Goal: Complete Application Form: Complete application form

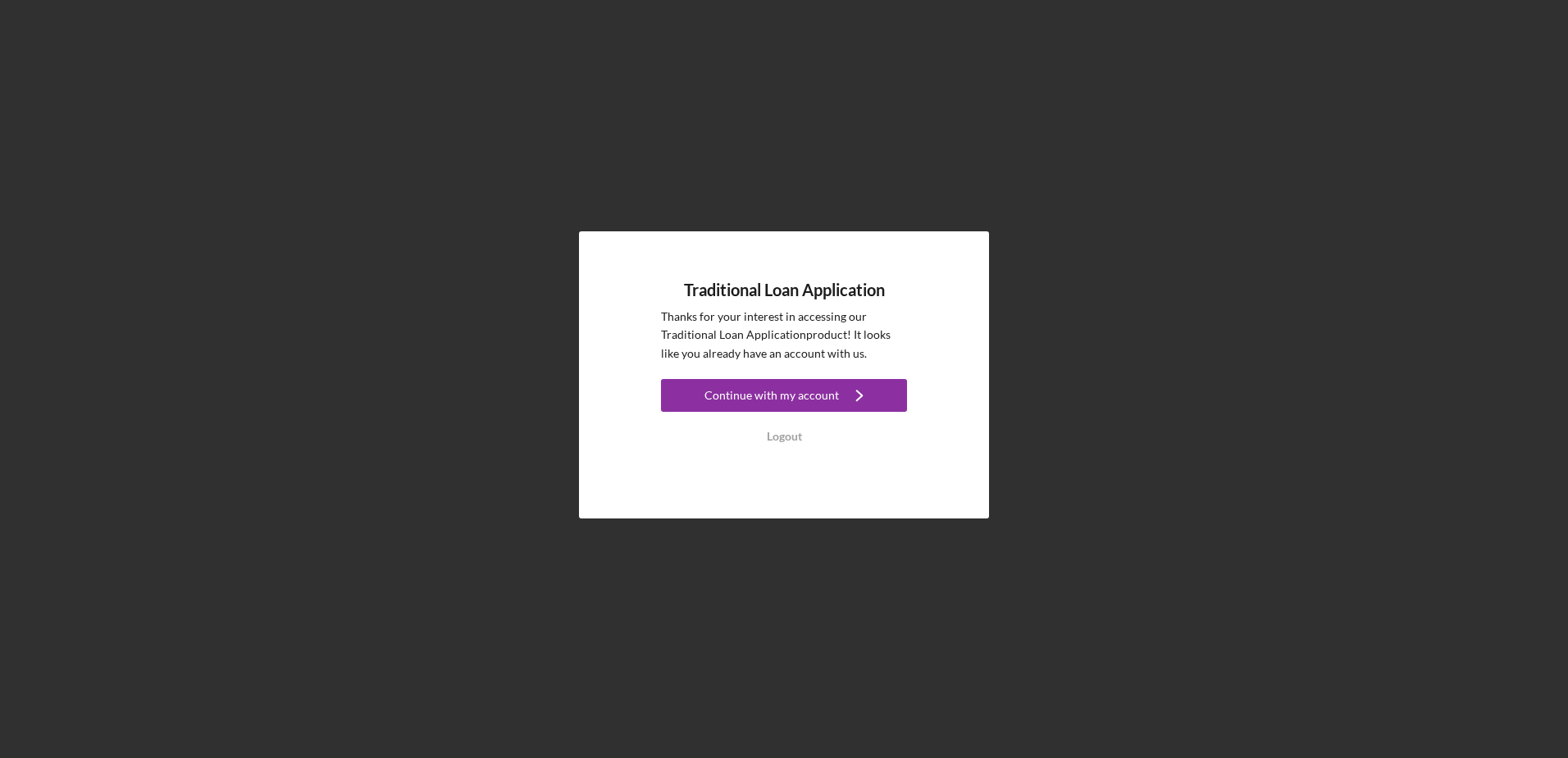
click at [740, 399] on div "Continue with my account" at bounding box center [771, 394] width 135 height 33
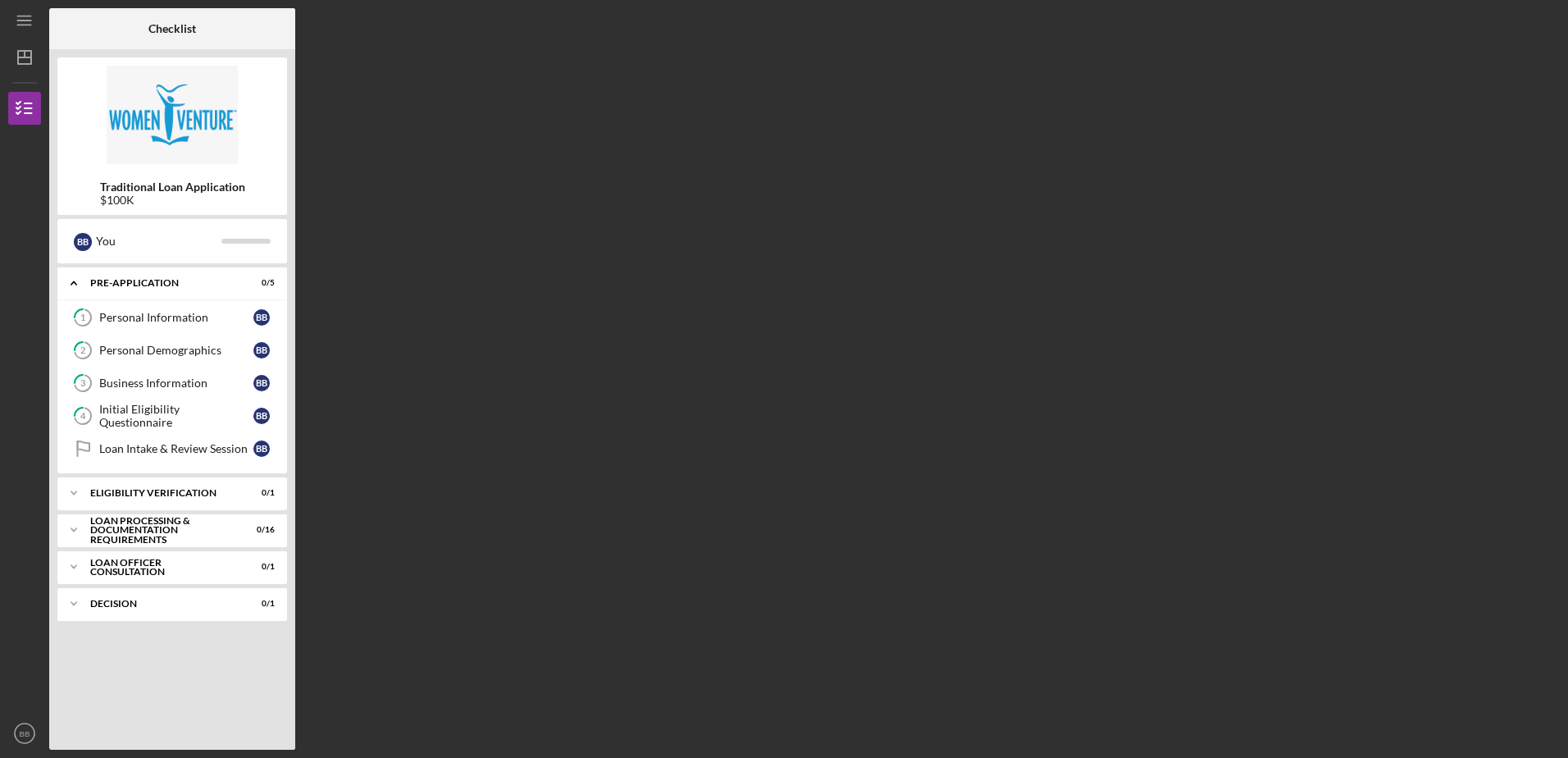
click at [186, 499] on div "Icon/Expander Eligibility Verification 0 / 1" at bounding box center [172, 492] width 230 height 33
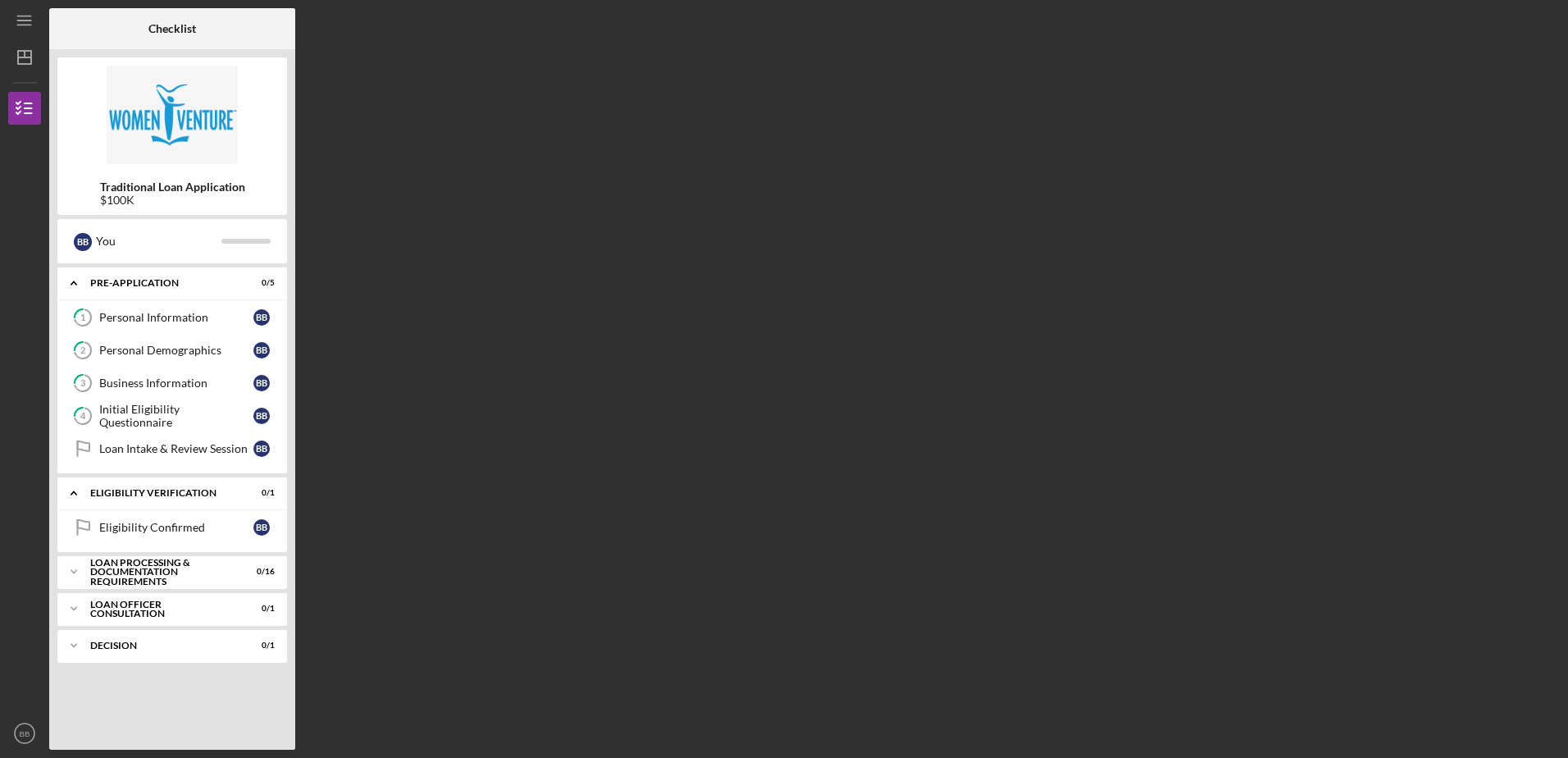
click at [150, 522] on div "Eligibility Confirmed" at bounding box center [176, 527] width 154 height 13
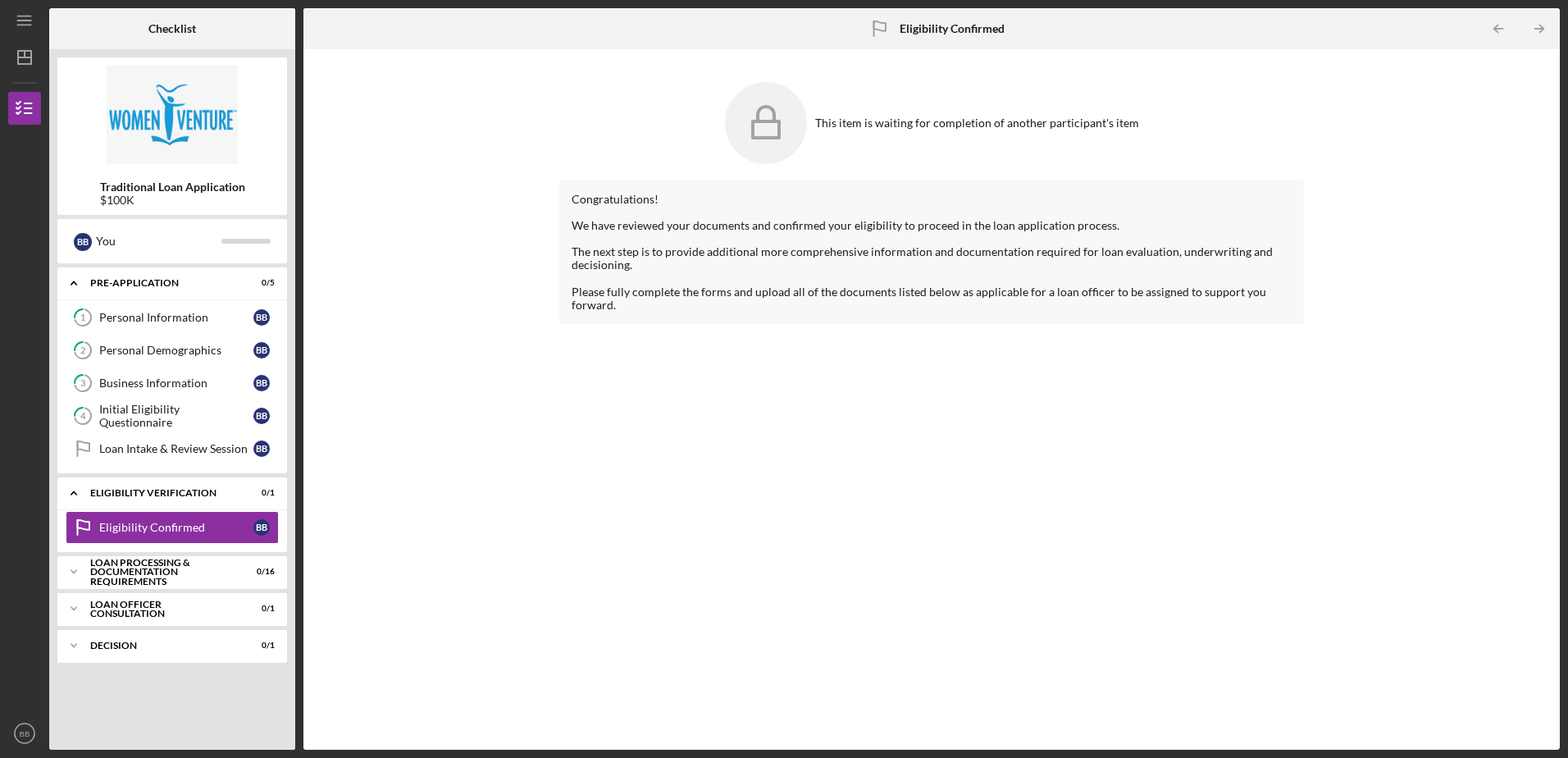
click at [1253, 31] on polyline "button" at bounding box center [1542, 29] width 4 height 7
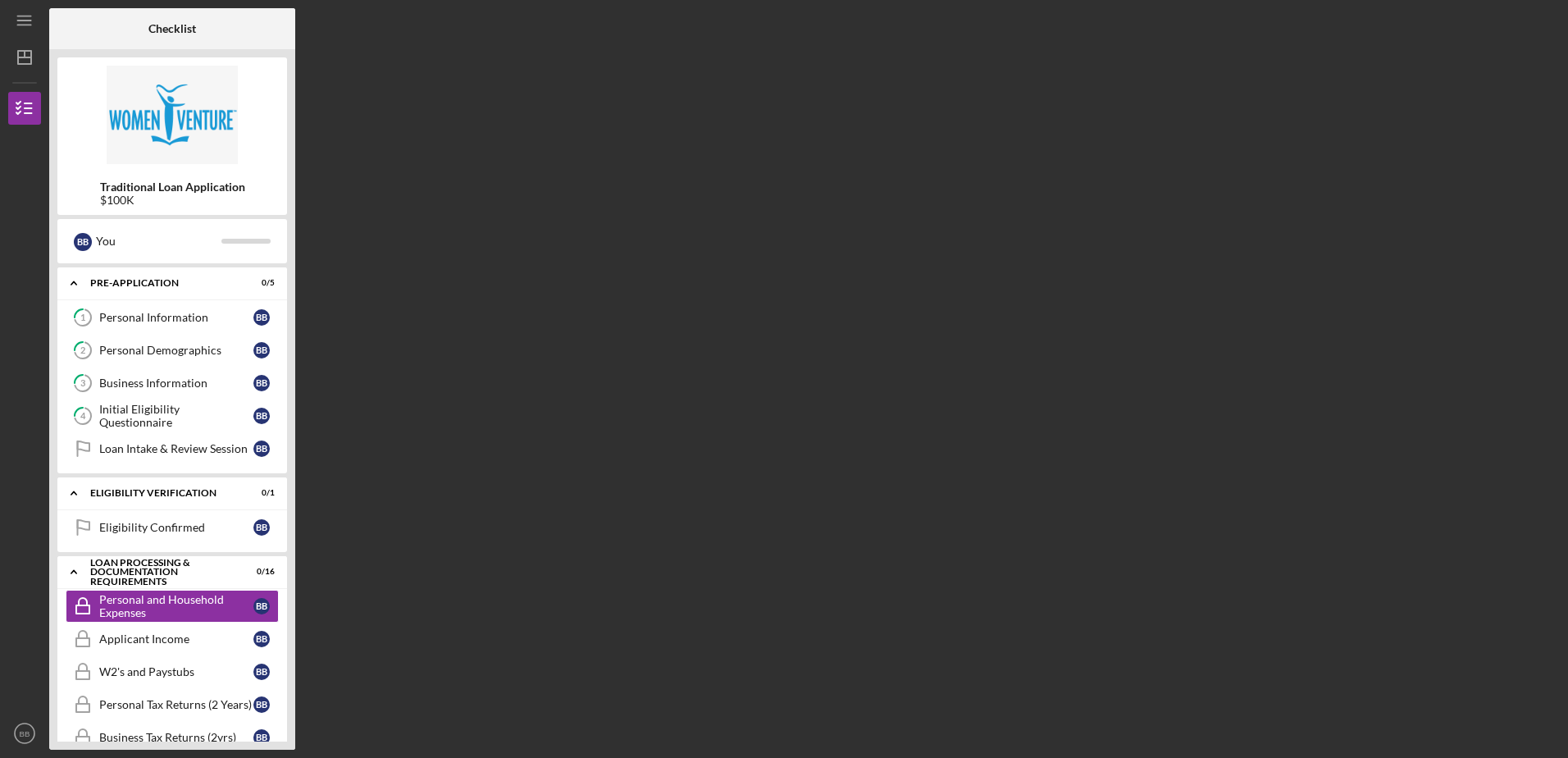
scroll to position [102, 0]
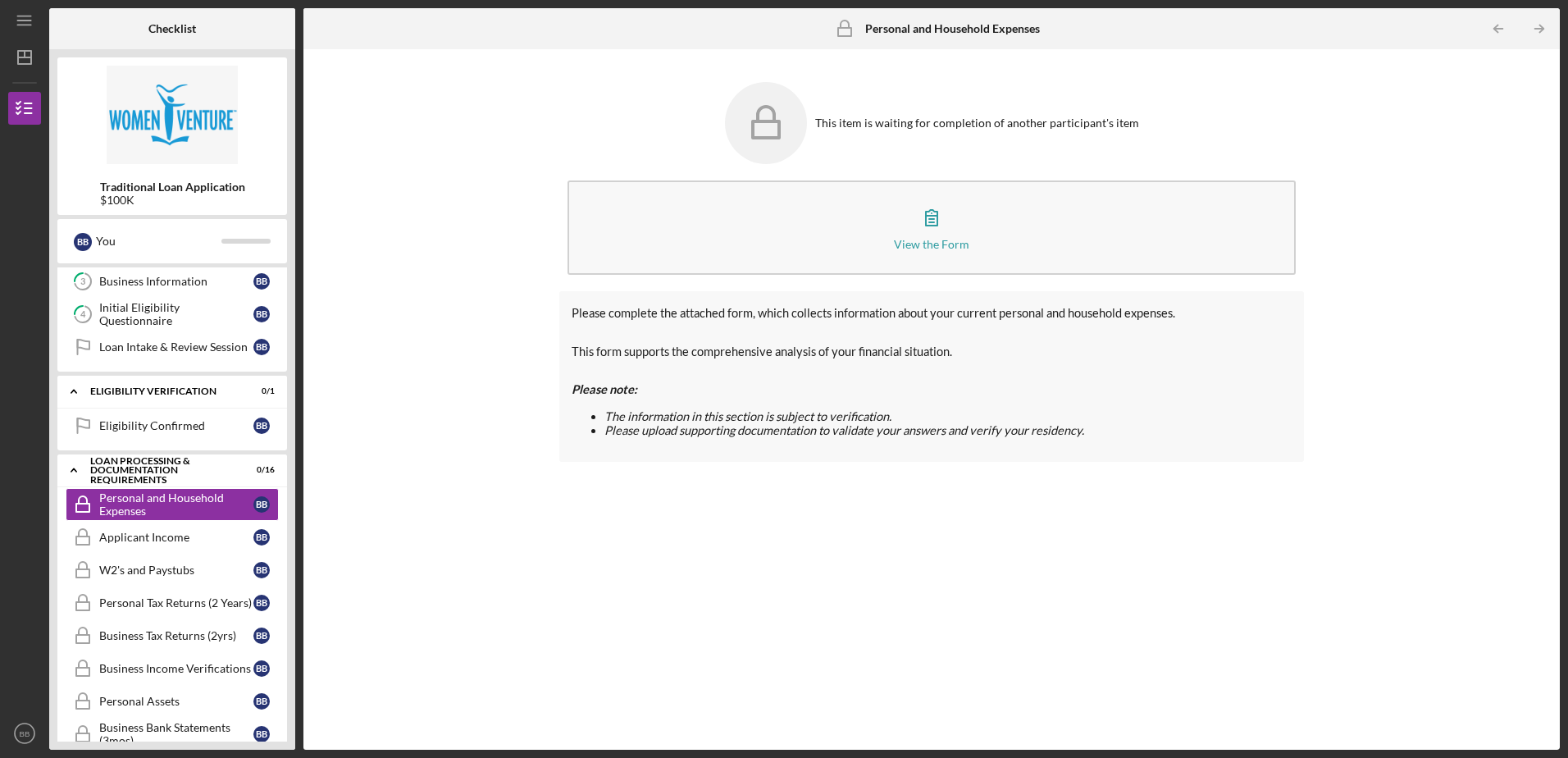
click at [1051, 220] on button "View the Form Form" at bounding box center [931, 227] width 727 height 94
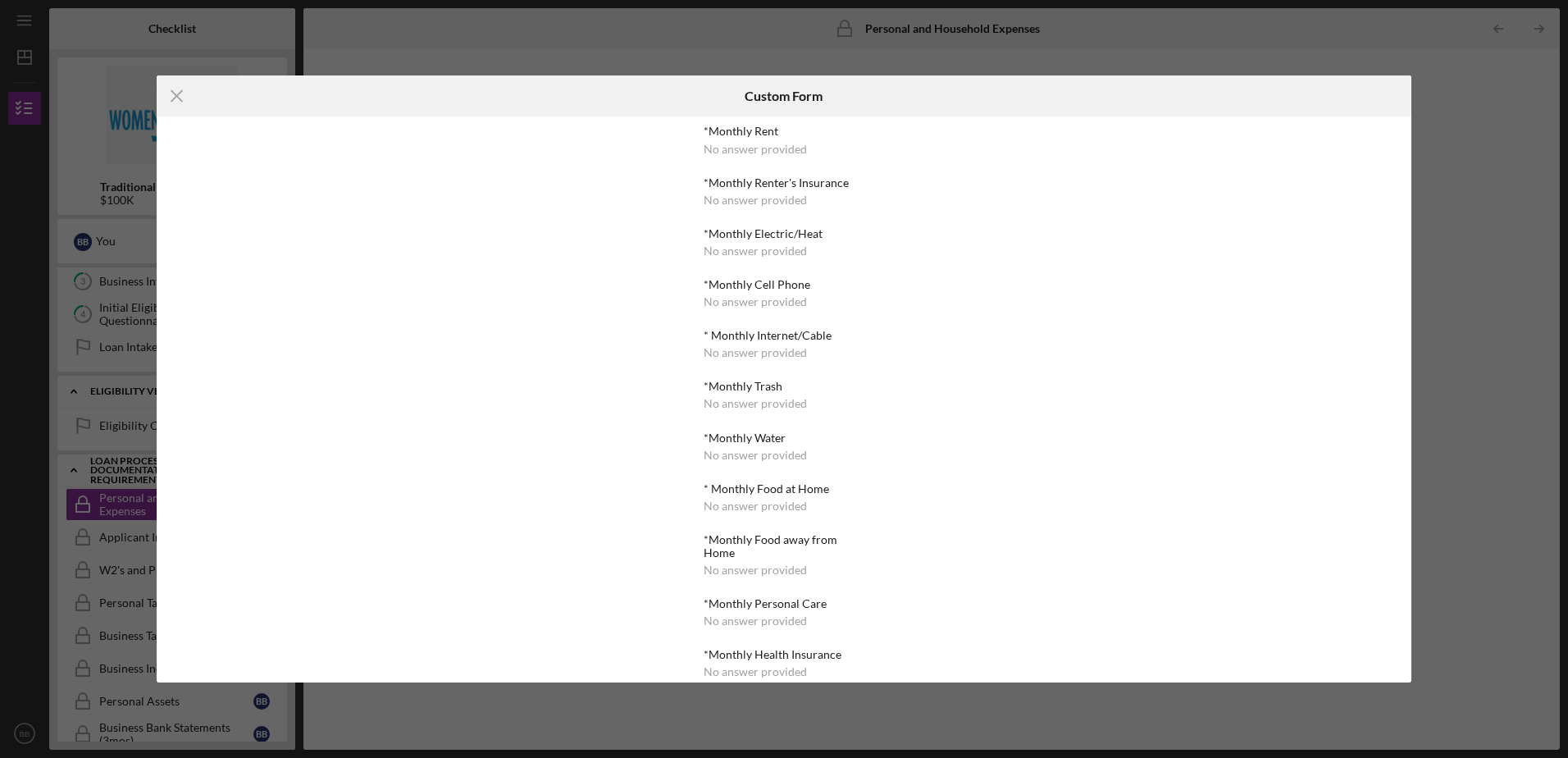
click at [750, 150] on div "No answer provided" at bounding box center [755, 149] width 103 height 13
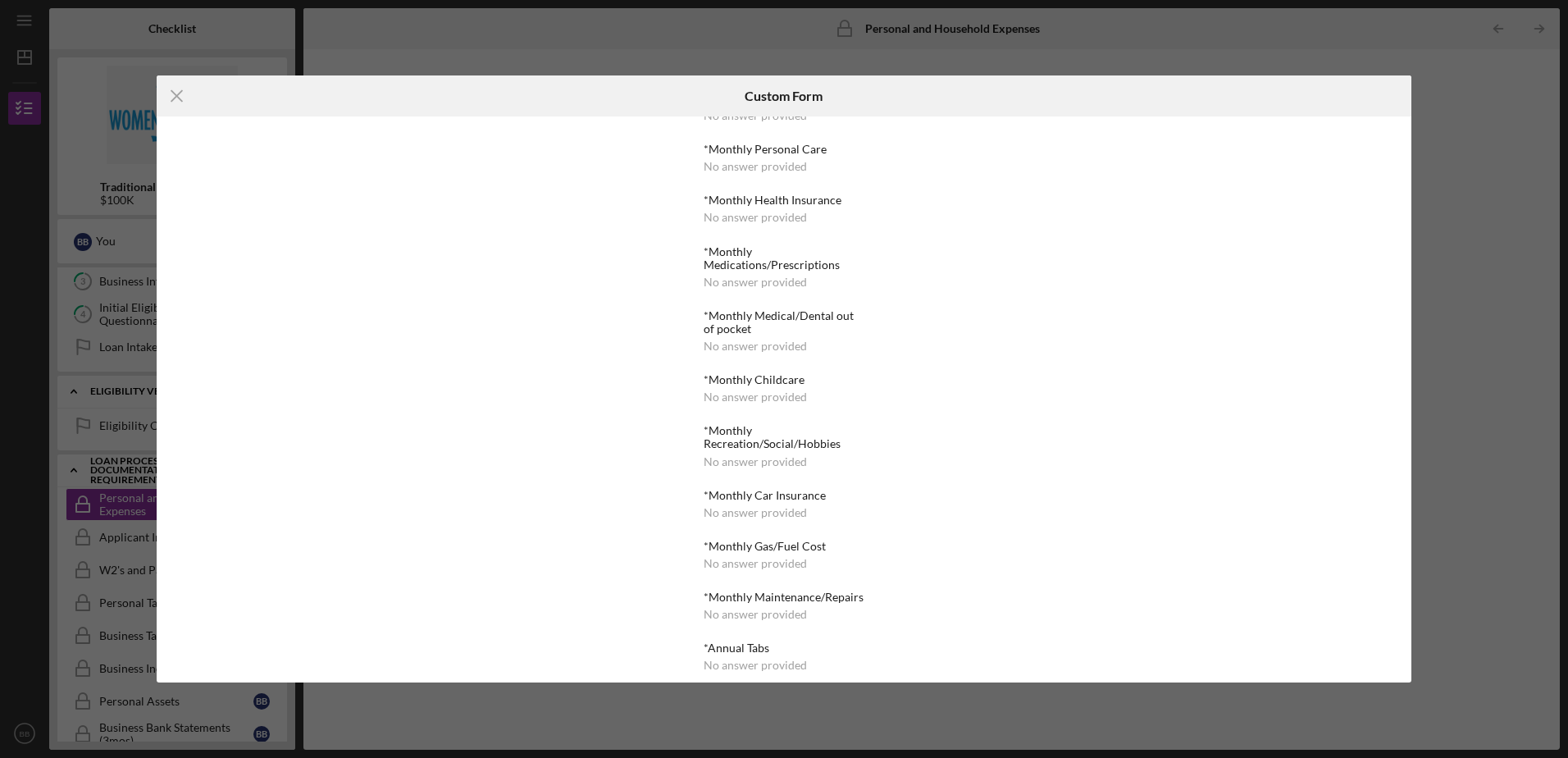
scroll to position [369, 0]
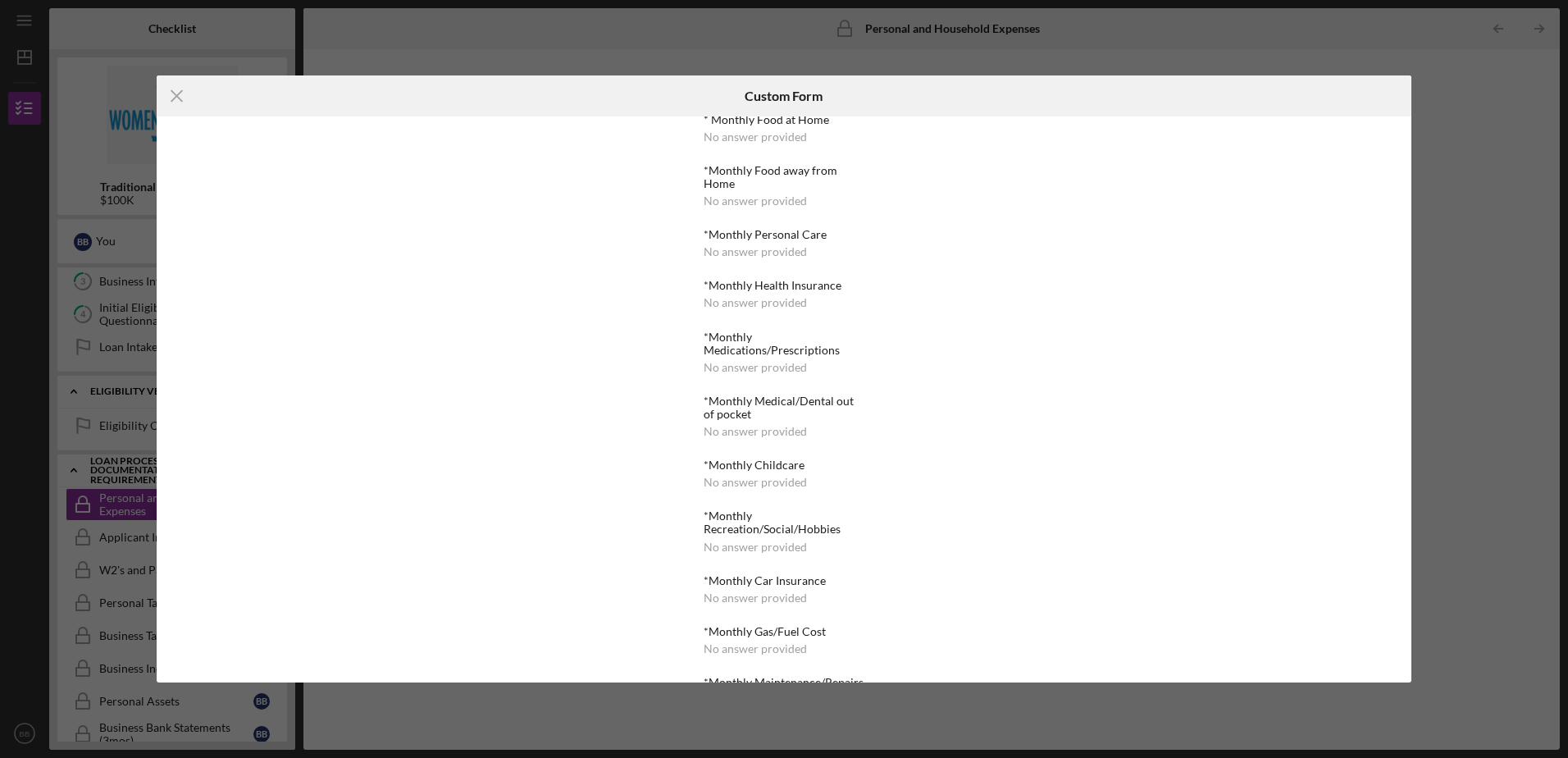
click at [174, 100] on icon "Icon/Menu Close" at bounding box center [177, 96] width 41 height 41
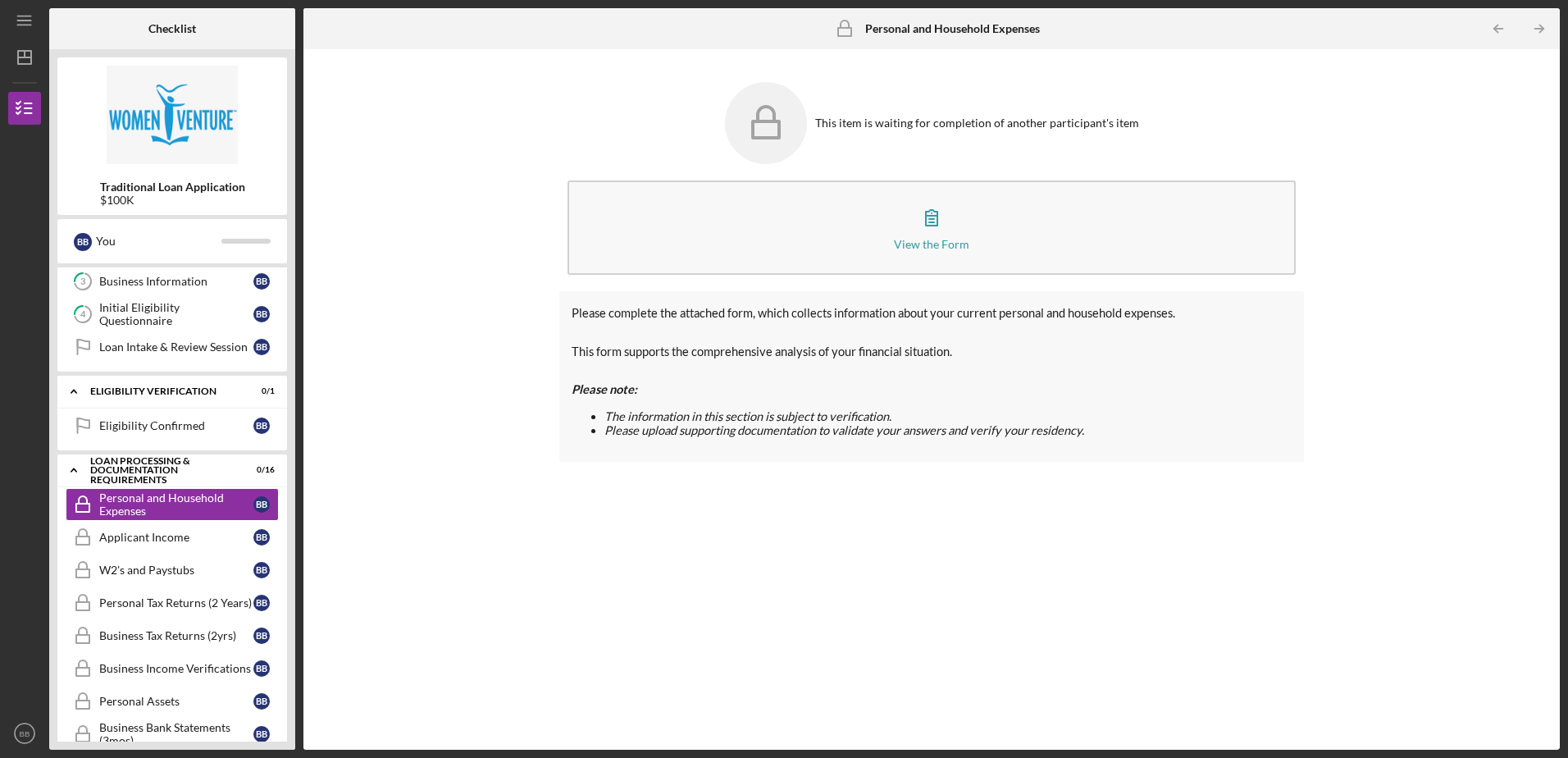
click at [114, 515] on div "Personal and Household Expenses" at bounding box center [176, 504] width 154 height 26
click at [1004, 252] on button "View the Form Form" at bounding box center [931, 227] width 727 height 94
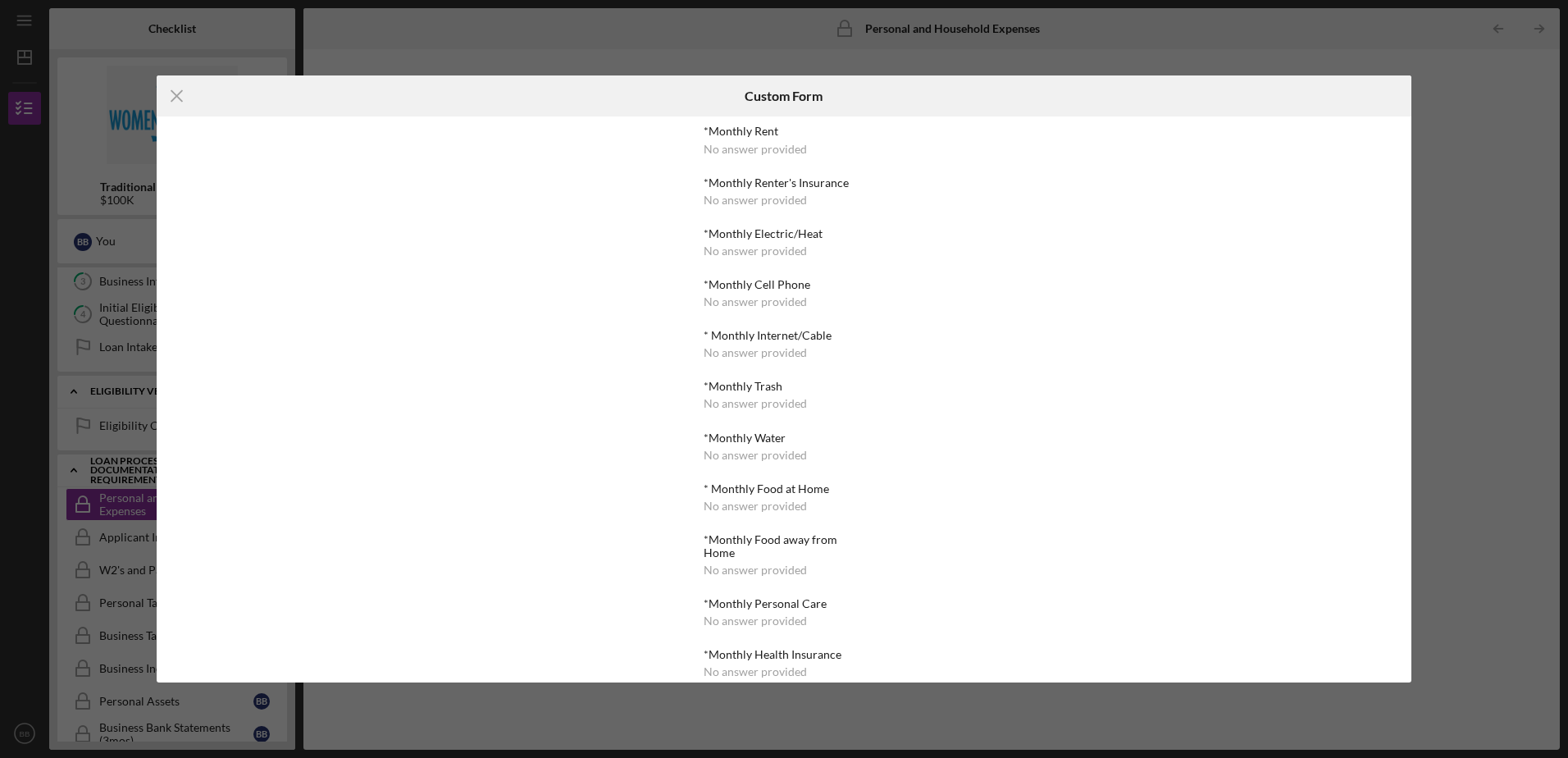
click at [742, 153] on div "No answer provided" at bounding box center [755, 149] width 103 height 13
click at [750, 198] on div "No answer provided" at bounding box center [755, 200] width 103 height 13
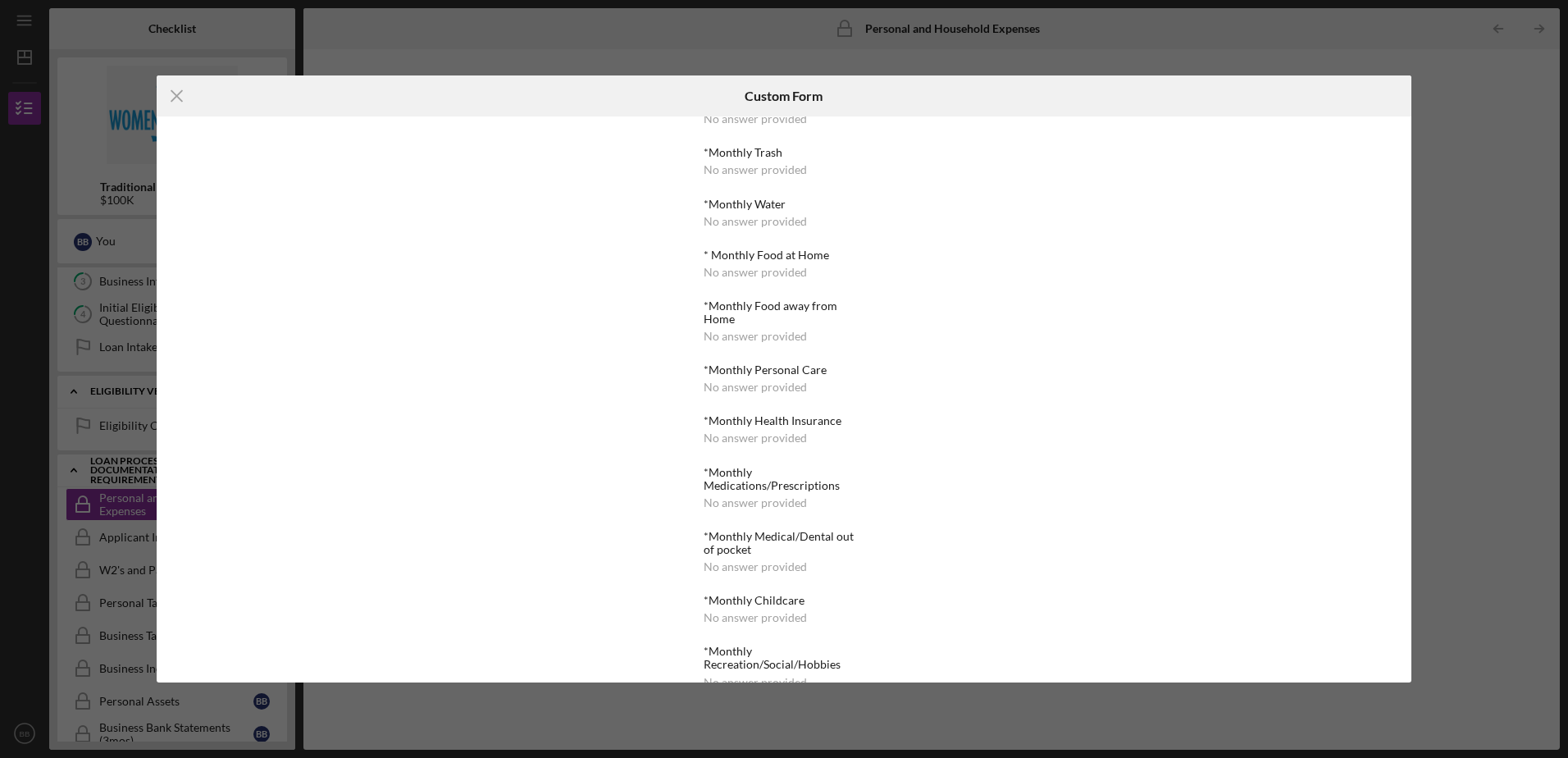
scroll to position [534, 0]
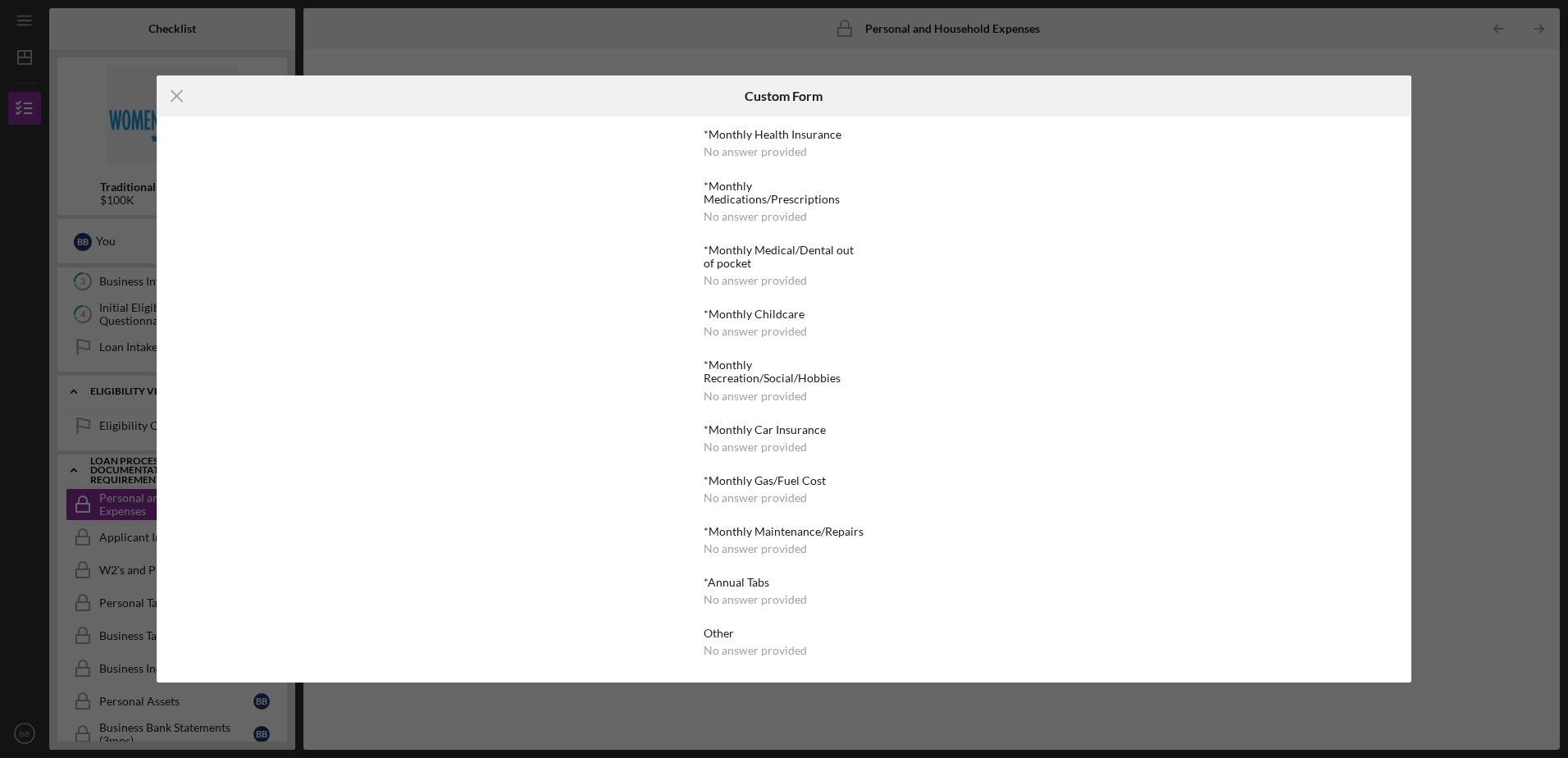
click at [182, 99] on icon "Icon/Menu Close" at bounding box center [177, 96] width 41 height 41
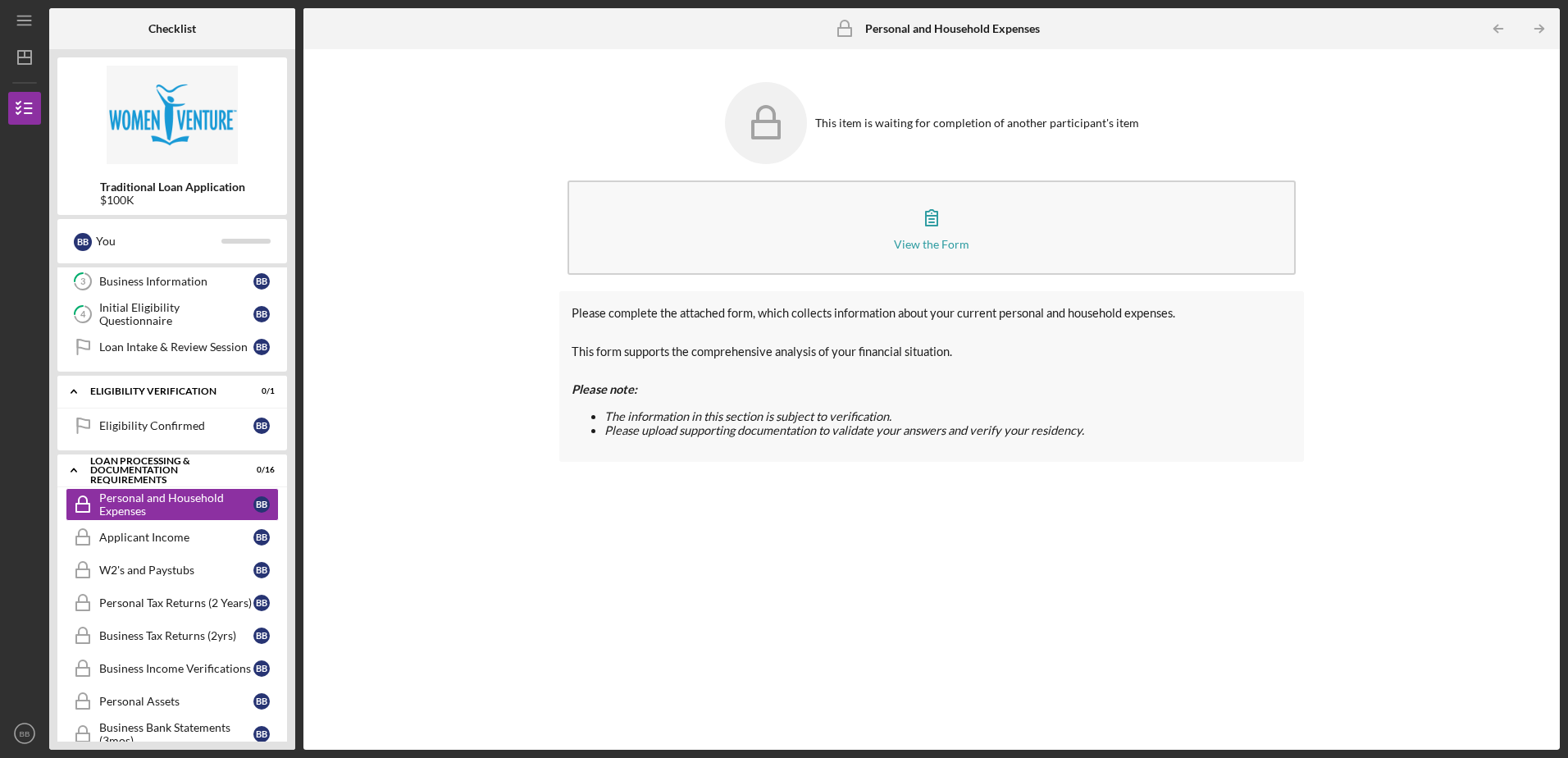
click at [162, 280] on div "Business Information" at bounding box center [176, 281] width 154 height 13
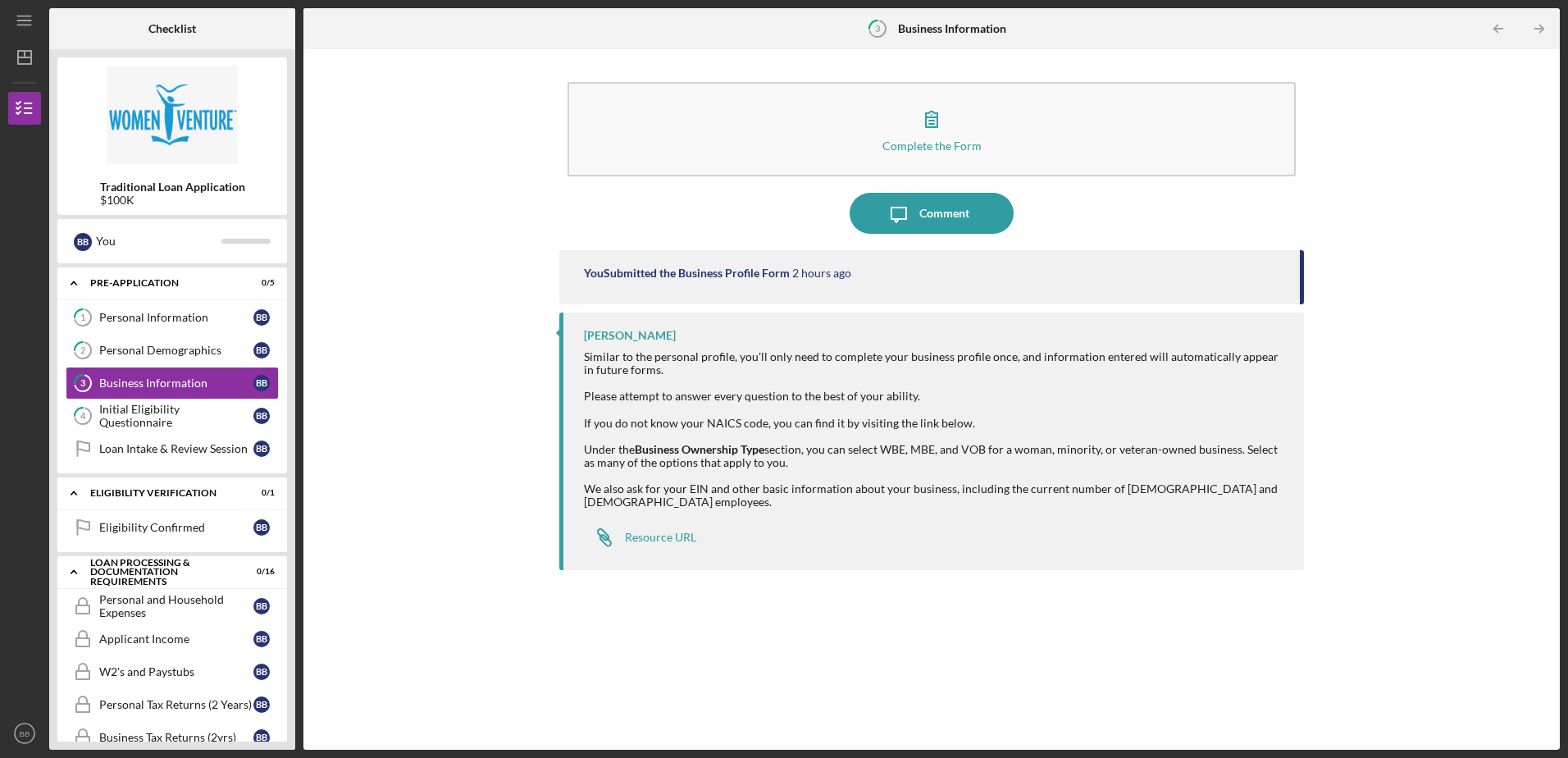
click at [143, 312] on div "Personal Information" at bounding box center [176, 317] width 154 height 13
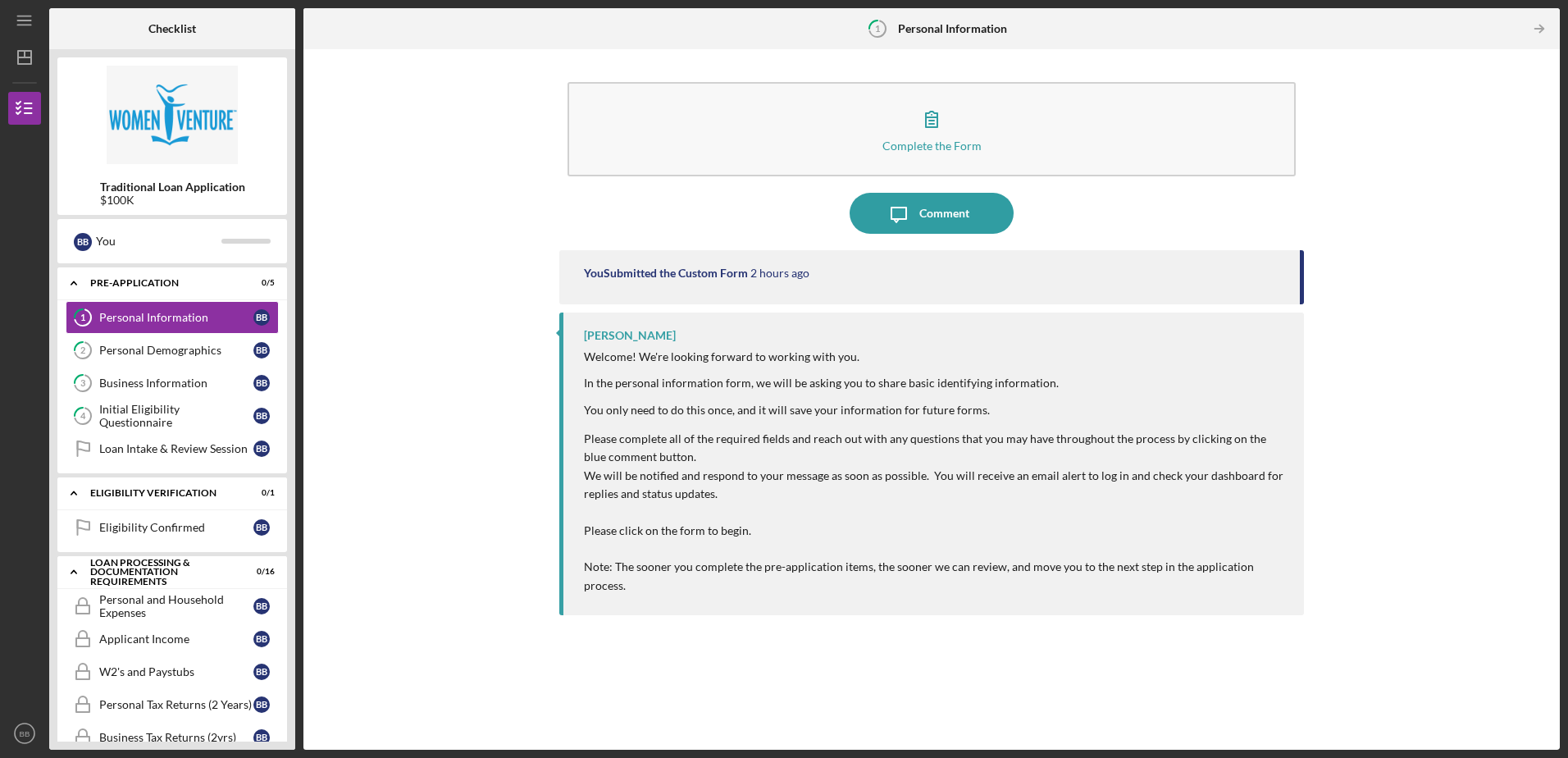
click at [139, 348] on div "Personal Demographics" at bounding box center [176, 350] width 154 height 13
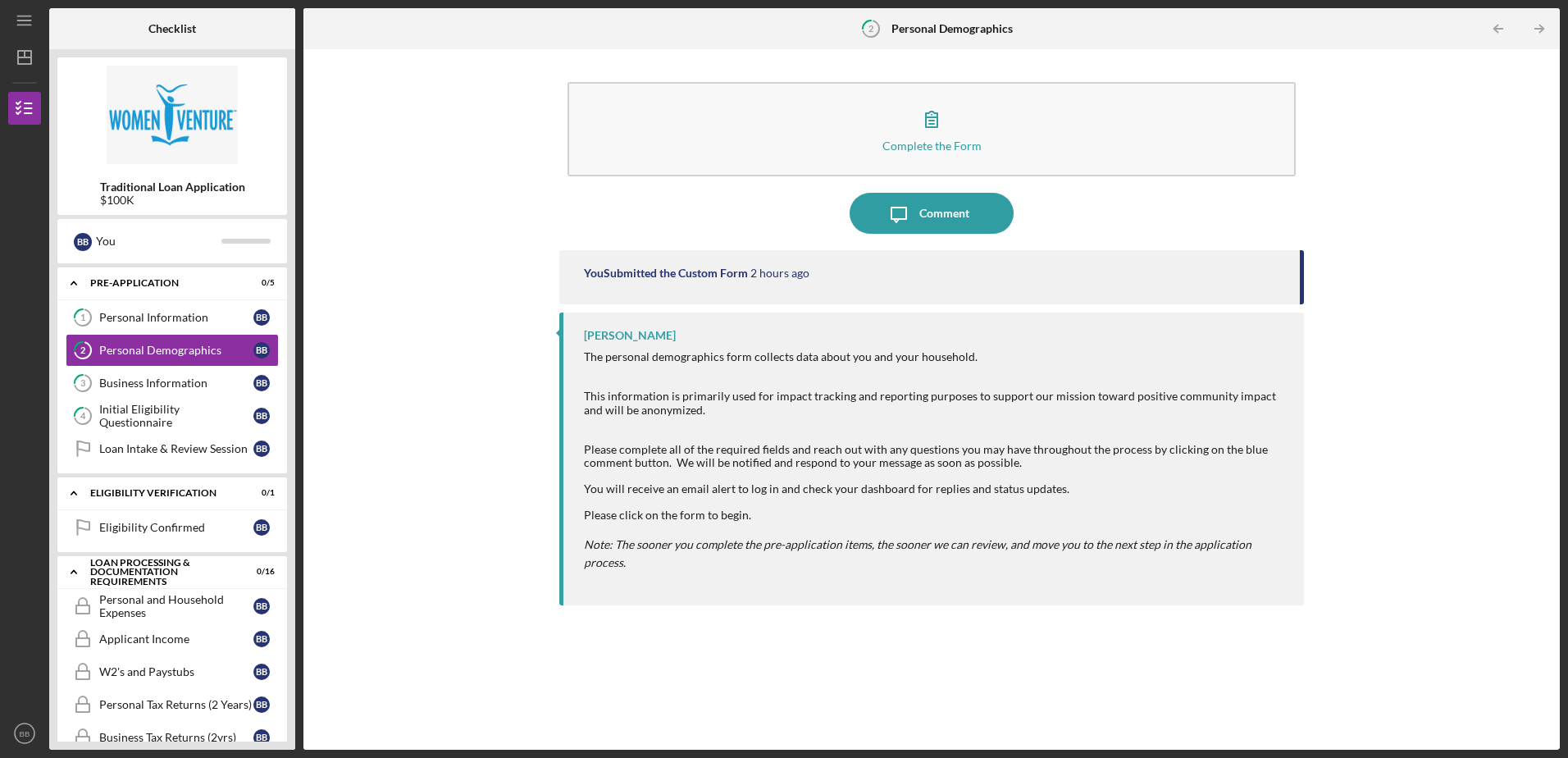
click at [145, 387] on div "Business Information" at bounding box center [176, 383] width 154 height 13
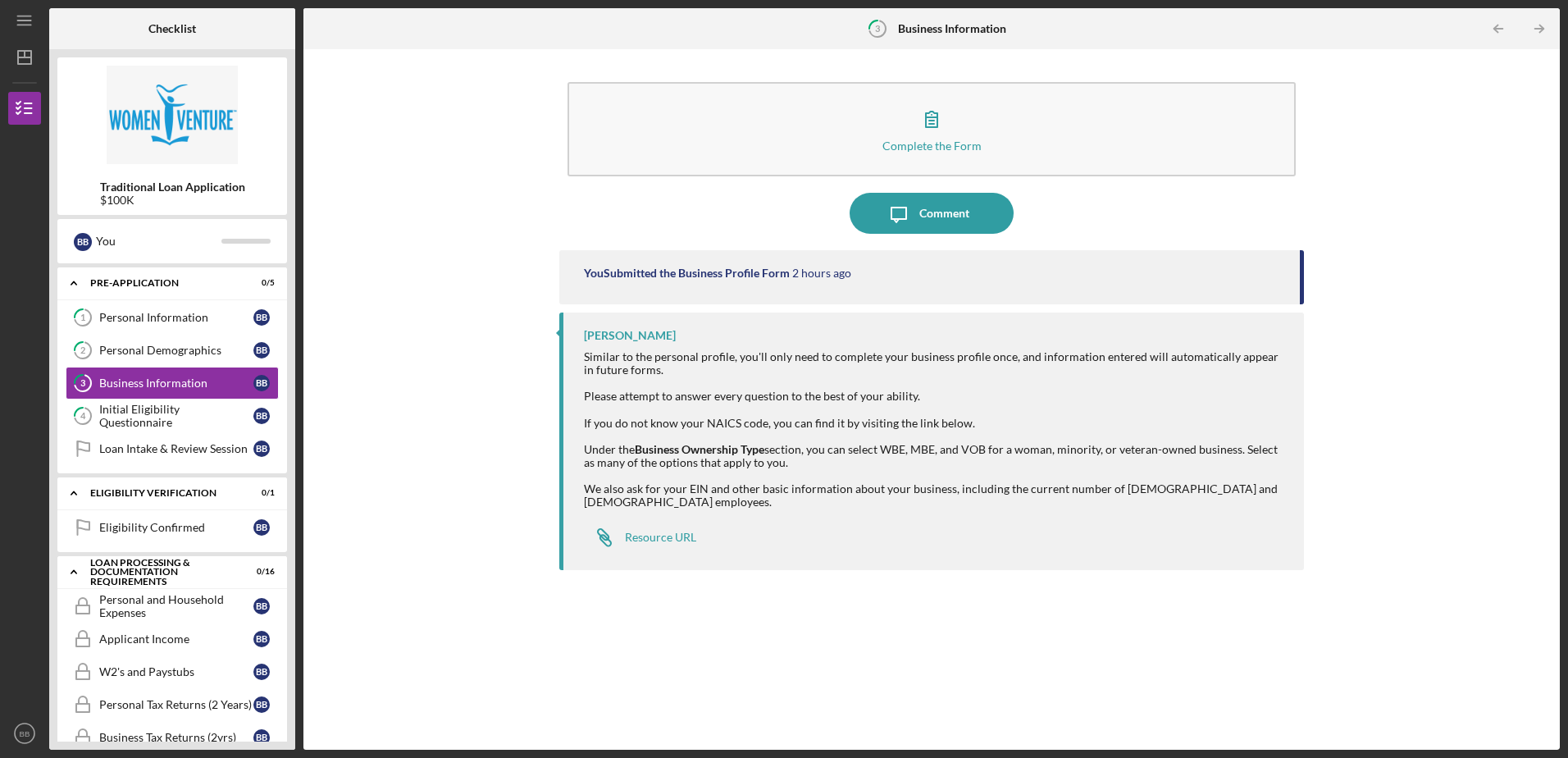
click at [1144, 129] on button "Complete the Form Form" at bounding box center [931, 129] width 727 height 94
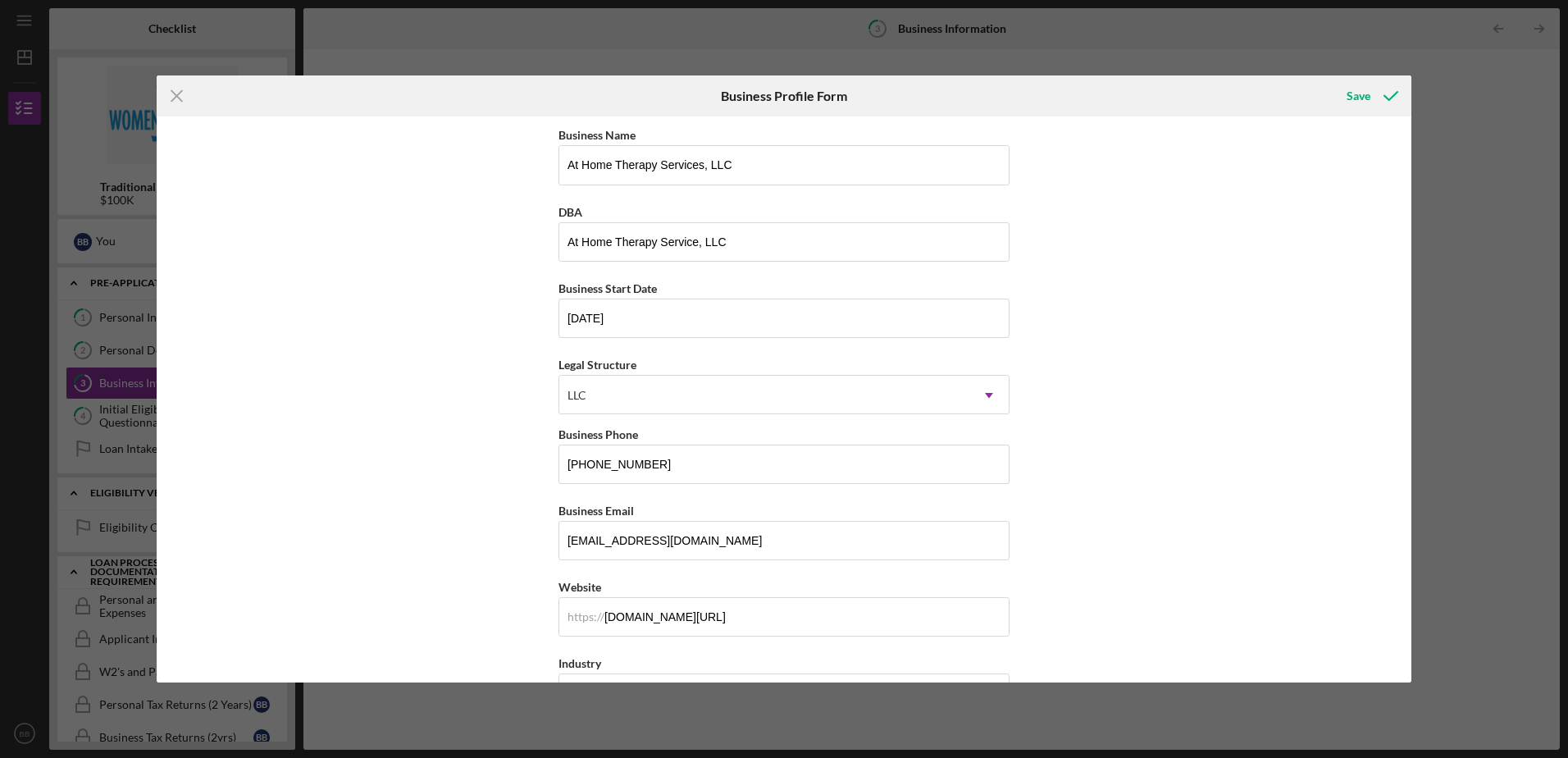
click at [1253, 96] on icon "submit" at bounding box center [1391, 96] width 41 height 41
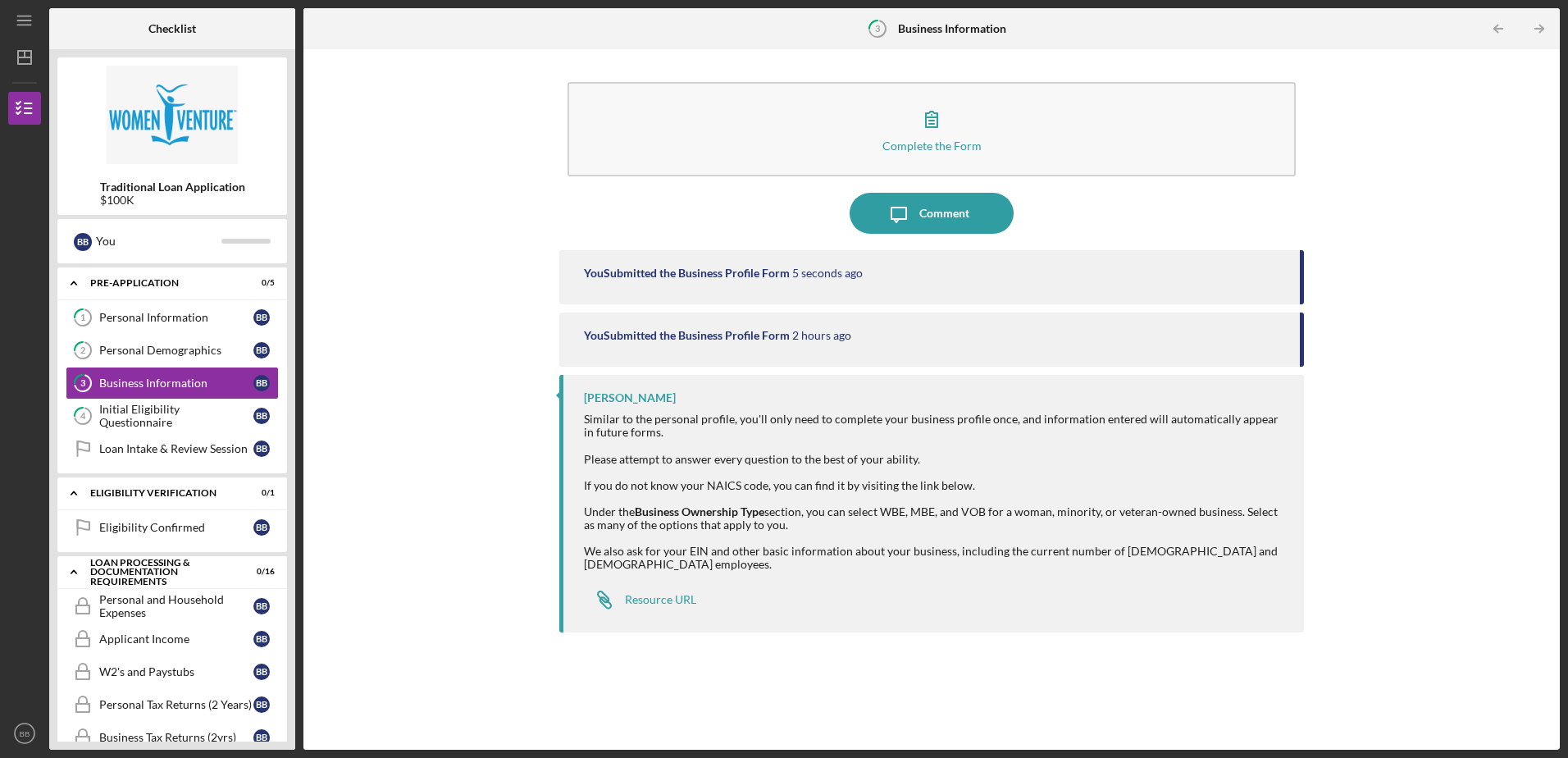
click at [143, 441] on link "Loan Intake & Review Session Loan Intake & Review Session B B" at bounding box center [173, 448] width 213 height 33
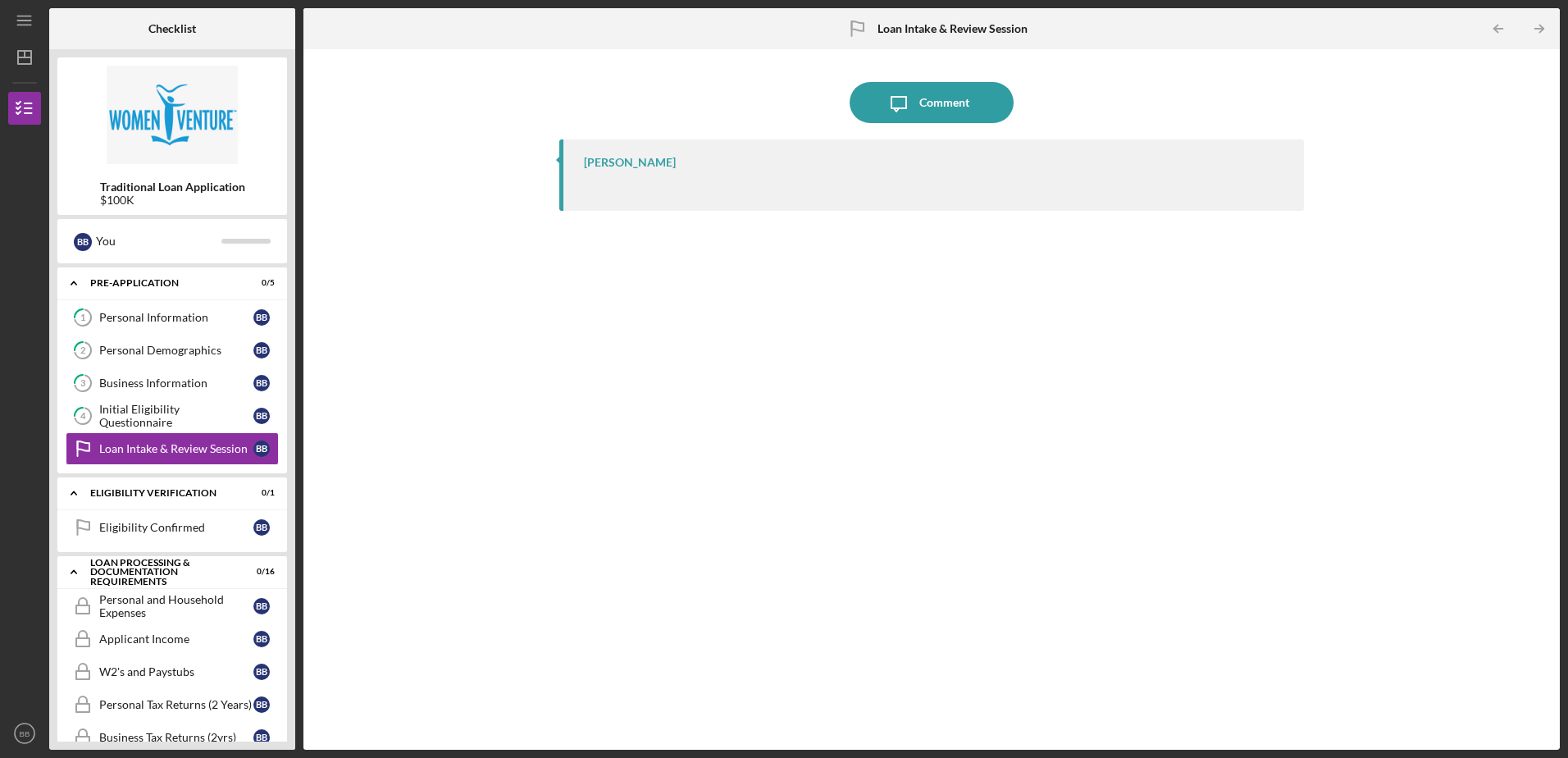
click at [934, 99] on div "Comment" at bounding box center [944, 102] width 50 height 41
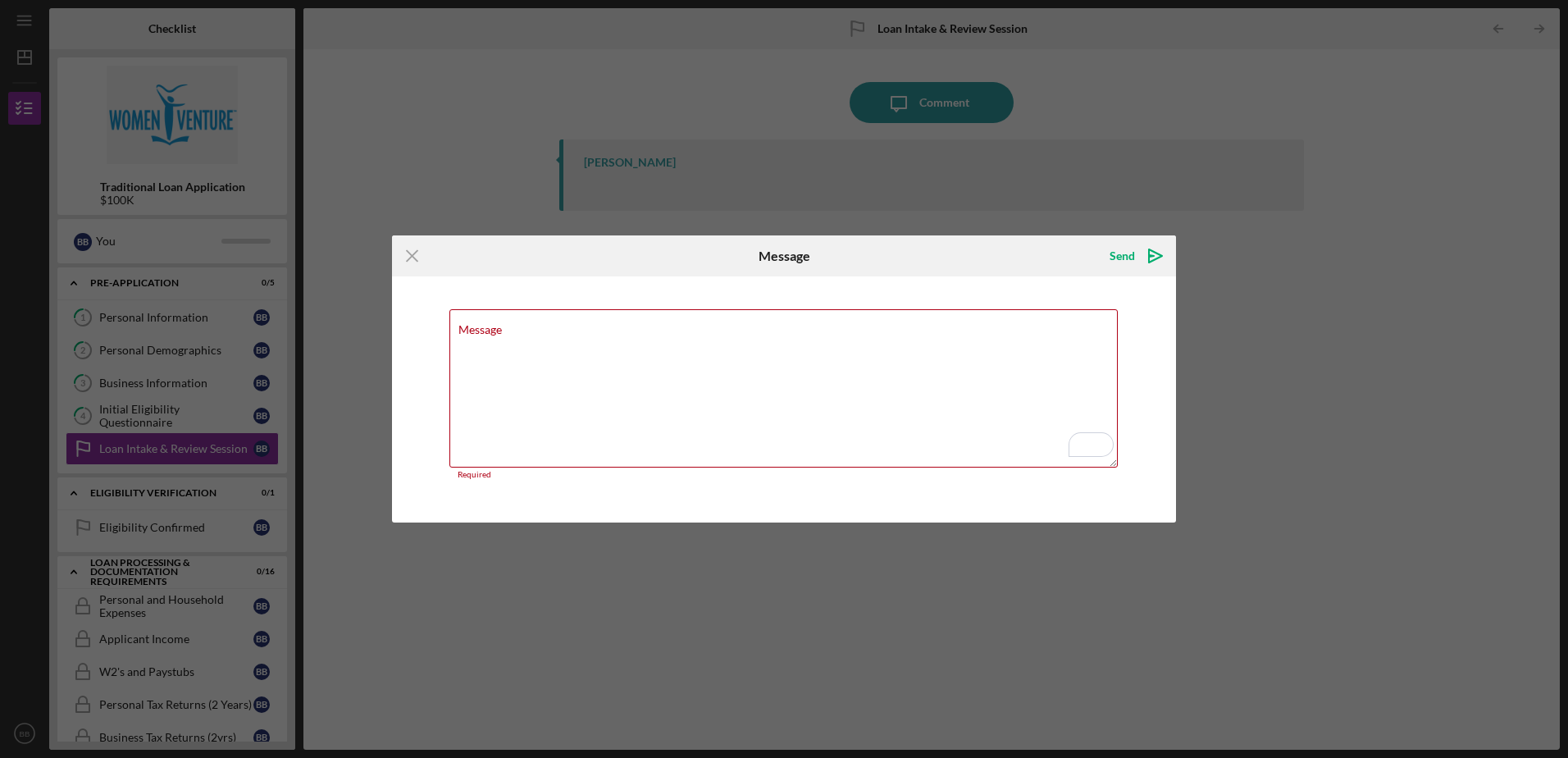
click at [408, 256] on icon "Icon/Menu Close" at bounding box center [412, 255] width 41 height 41
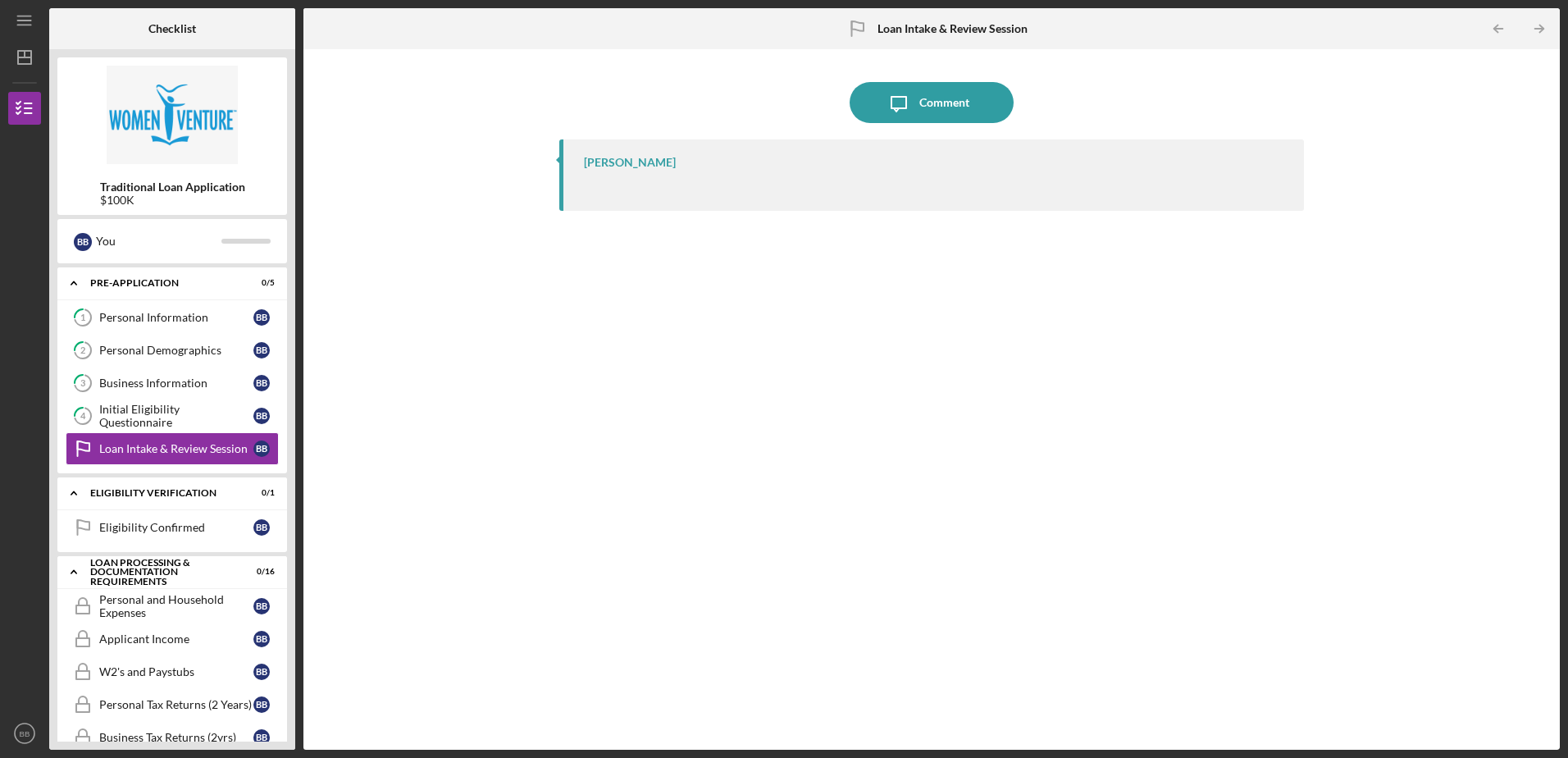
click at [132, 616] on div "Personal and Household Expenses" at bounding box center [176, 607] width 154 height 26
